Goal: Entertainment & Leisure: Consume media (video, audio)

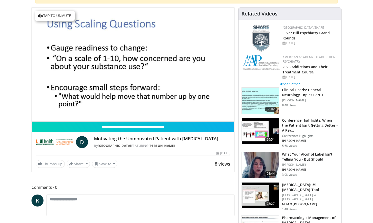
scroll to position [59, 0]
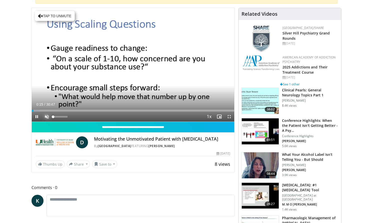
click at [46, 117] on span "Video Player" at bounding box center [47, 117] width 10 height 10
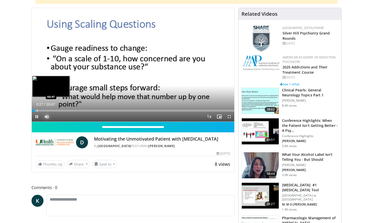
click at [37, 111] on div "Progress Bar" at bounding box center [37, 111] width 1 height 2
click at [41, 111] on div "Progress Bar" at bounding box center [41, 111] width 1 height 2
click at [48, 110] on div "Progress Bar" at bounding box center [48, 111] width 1 height 2
click at [54, 110] on div "Progress Bar" at bounding box center [54, 111] width 1 height 2
click at [60, 111] on div "Progress Bar" at bounding box center [60, 111] width 1 height 2
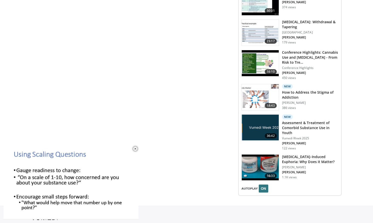
scroll to position [634, 0]
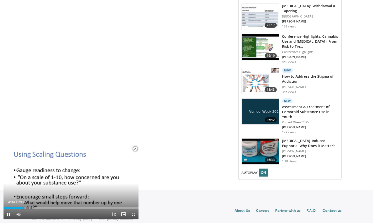
click at [135, 149] on span "Video Player" at bounding box center [135, 149] width 10 height 10
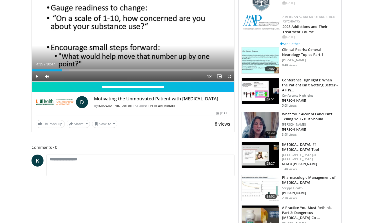
scroll to position [0, 0]
